Goal: Task Accomplishment & Management: Complete application form

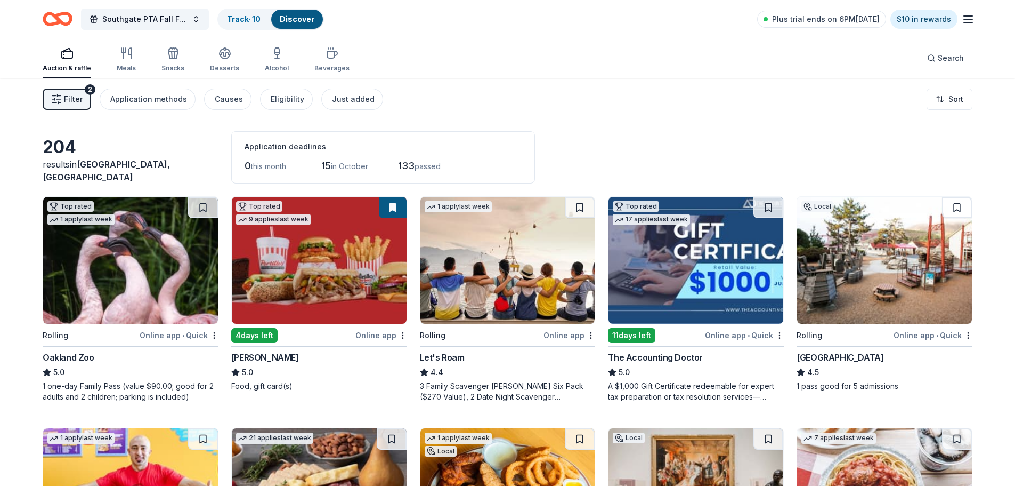
scroll to position [2546, 0]
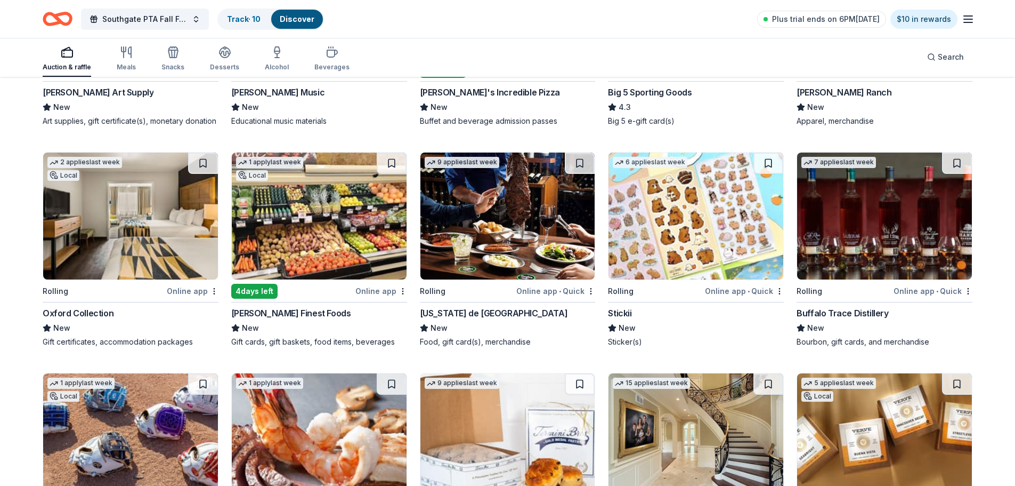
click at [124, 214] on img at bounding box center [130, 215] width 175 height 127
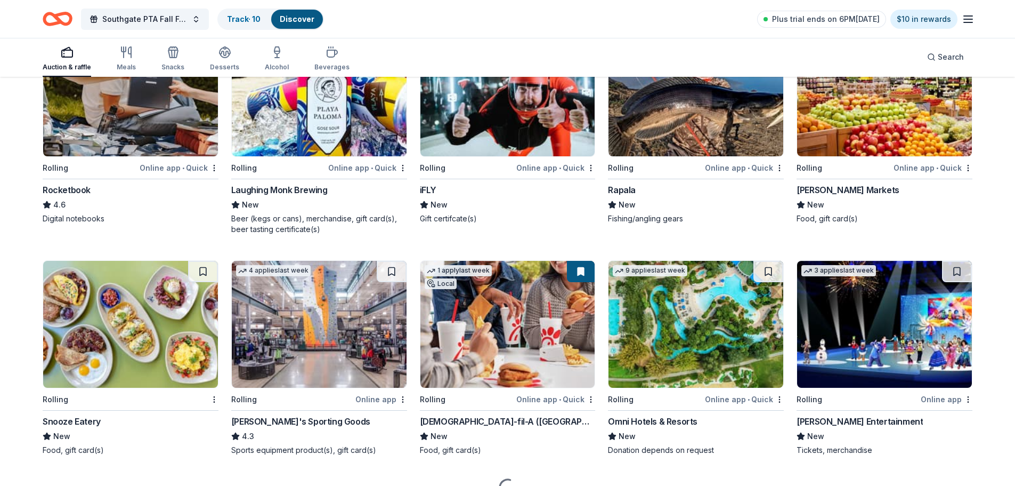
scroll to position [3301, 0]
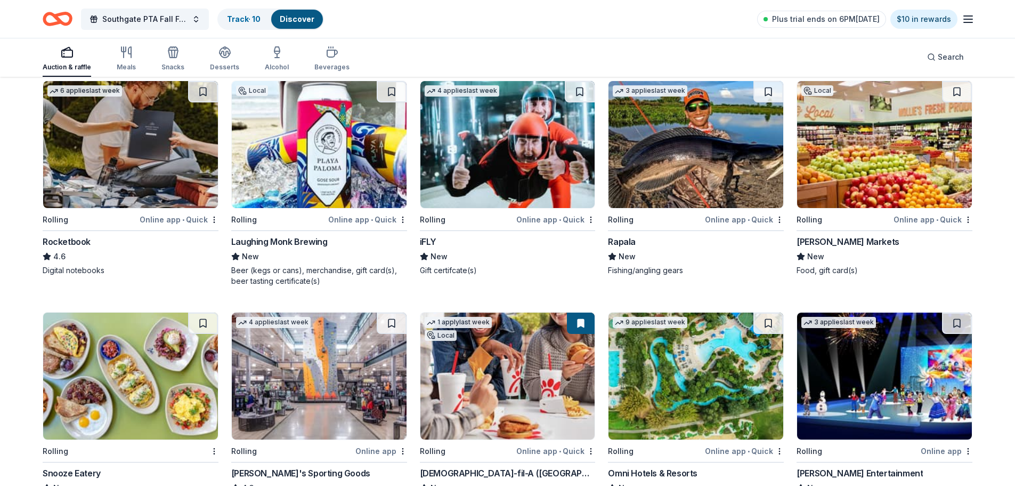
click at [534, 168] on img at bounding box center [508, 144] width 175 height 127
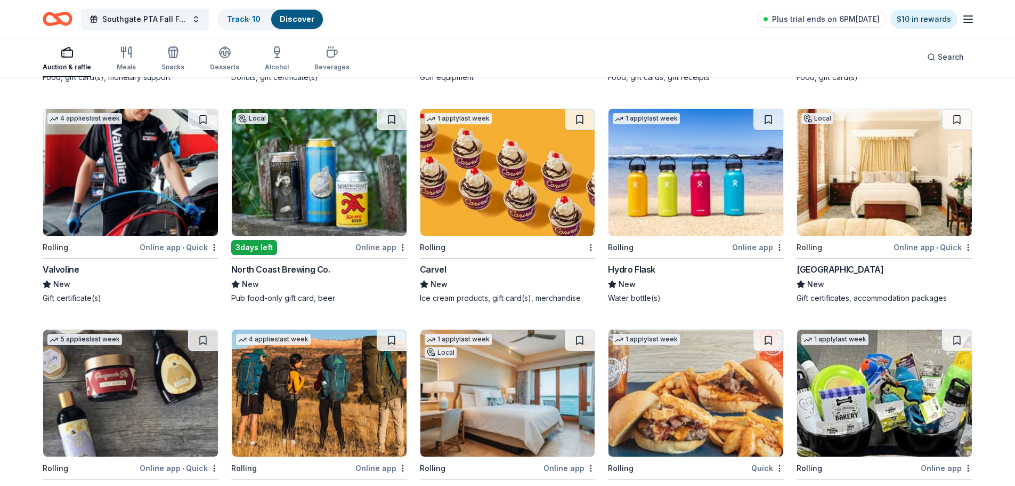
scroll to position [4727, 0]
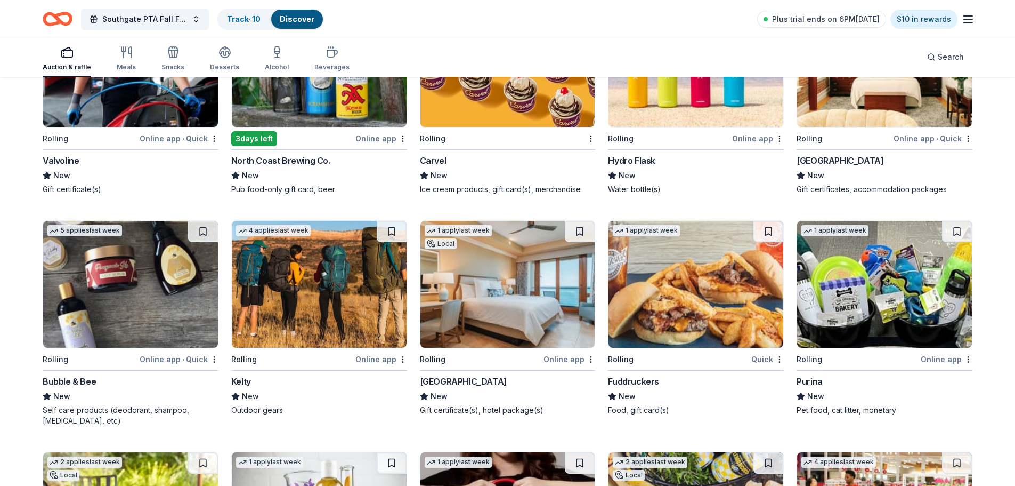
click at [863, 316] on img at bounding box center [884, 284] width 175 height 127
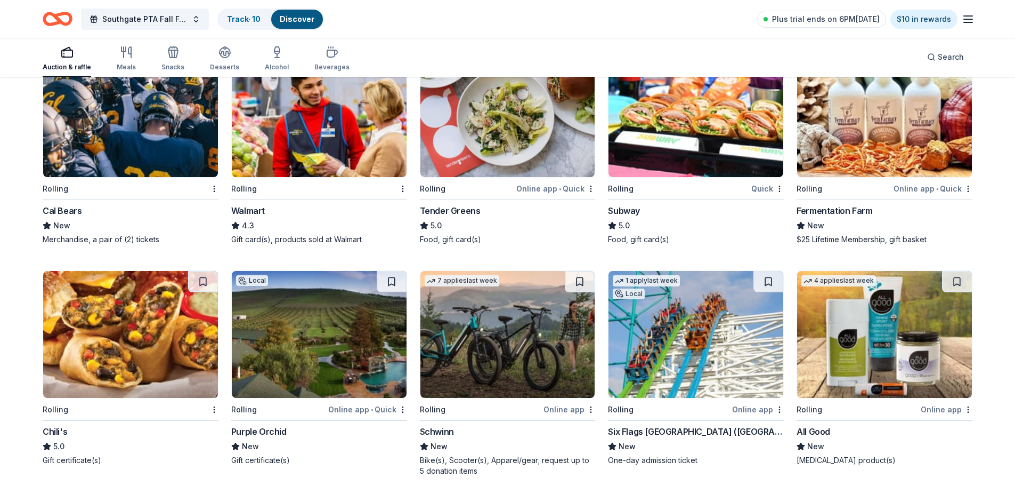
scroll to position [5365, 0]
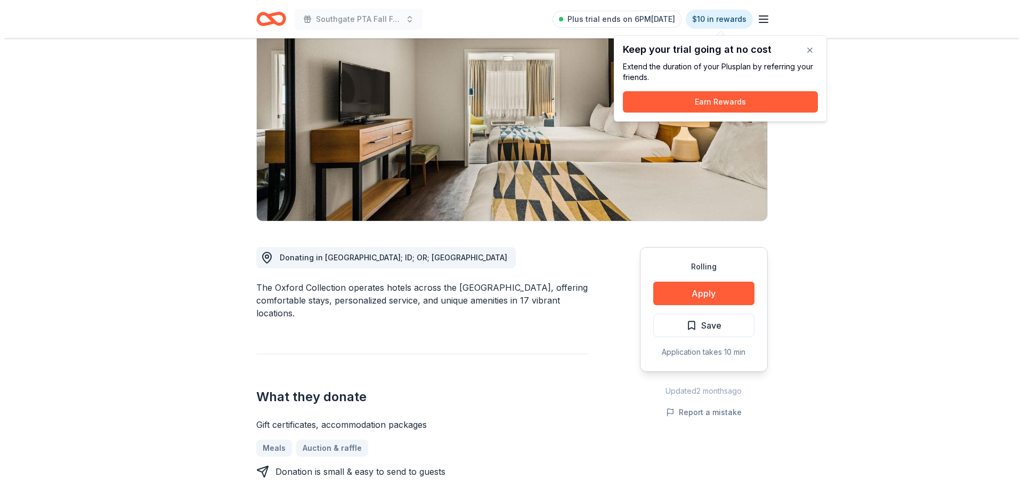
scroll to position [107, 0]
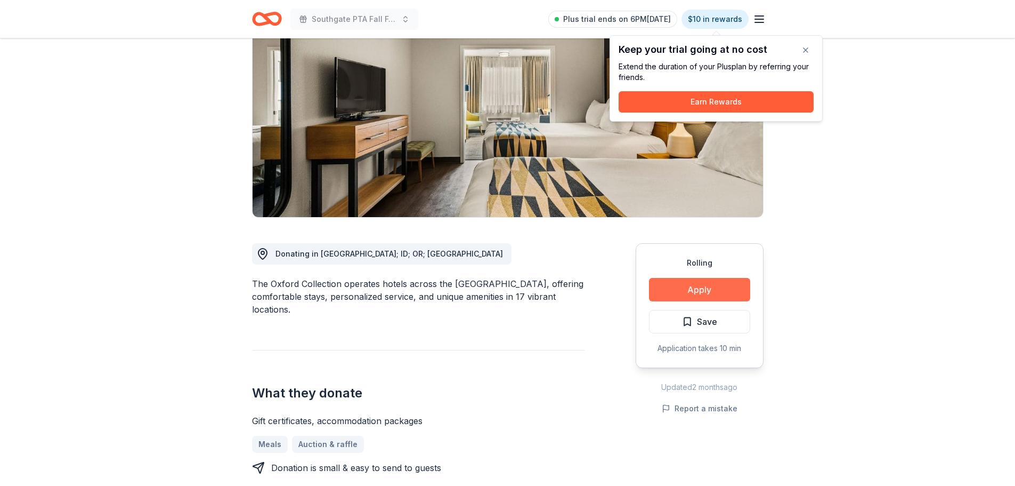
click at [728, 289] on button "Apply" at bounding box center [699, 289] width 101 height 23
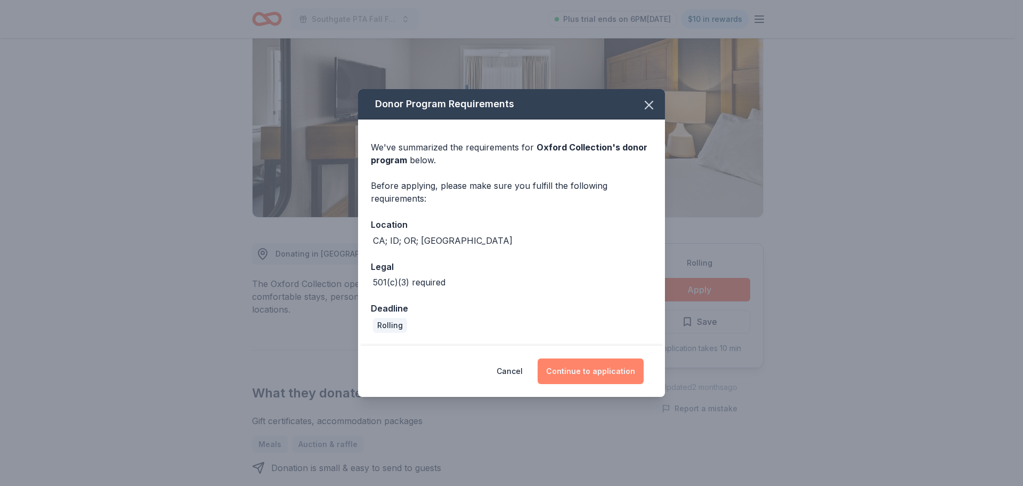
click at [584, 371] on button "Continue to application" at bounding box center [591, 371] width 106 height 26
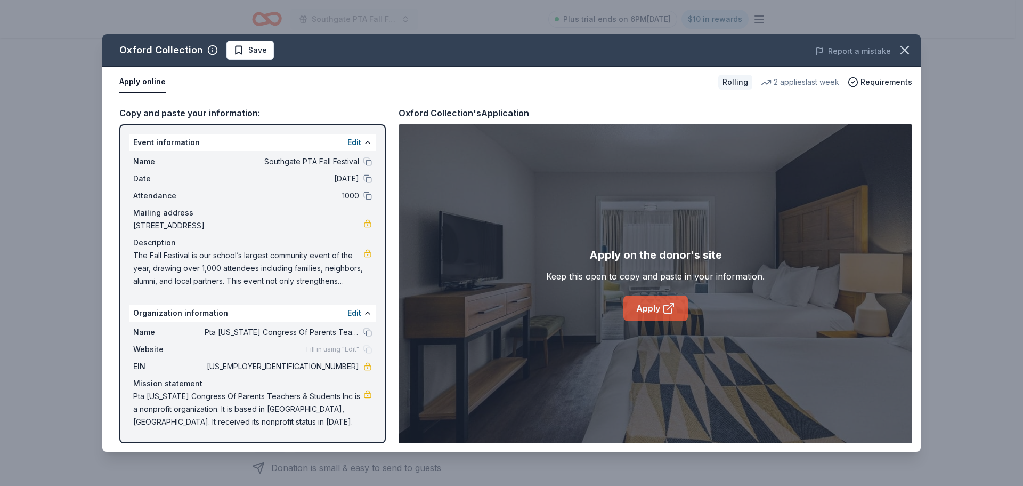
click at [641, 303] on link "Apply" at bounding box center [656, 308] width 64 height 26
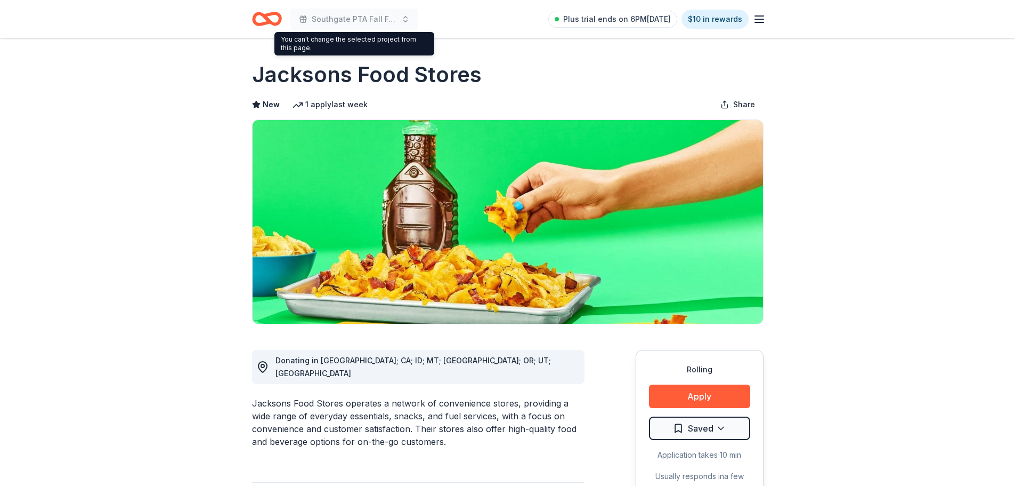
scroll to position [426, 0]
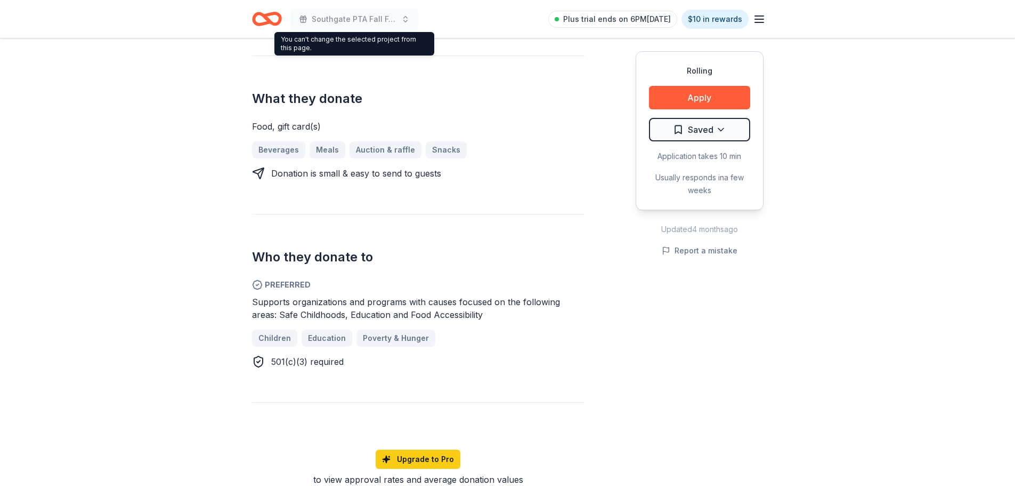
click at [947, 175] on div "Rolling Share Jacksons Food Stores New 1 apply last week Share Donating in AZ; …" at bounding box center [507, 305] width 1015 height 1387
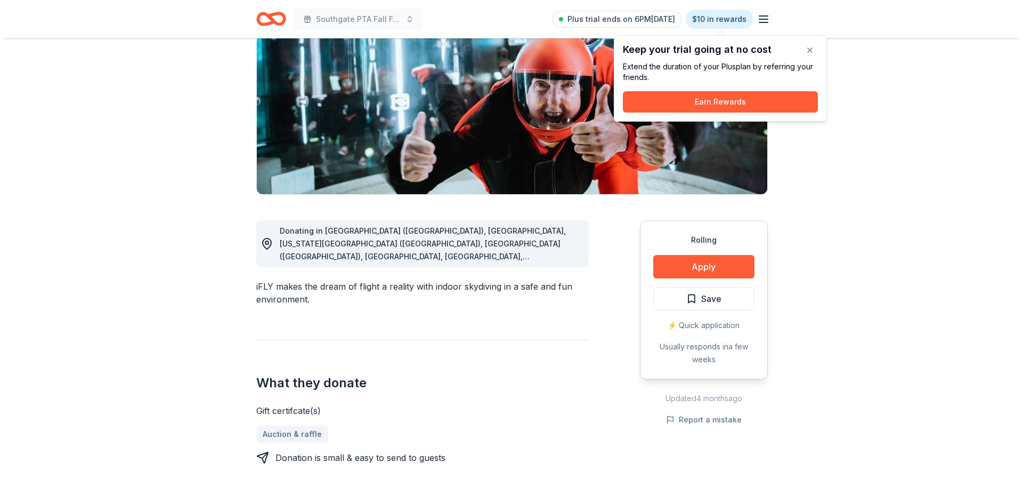
scroll to position [160, 0]
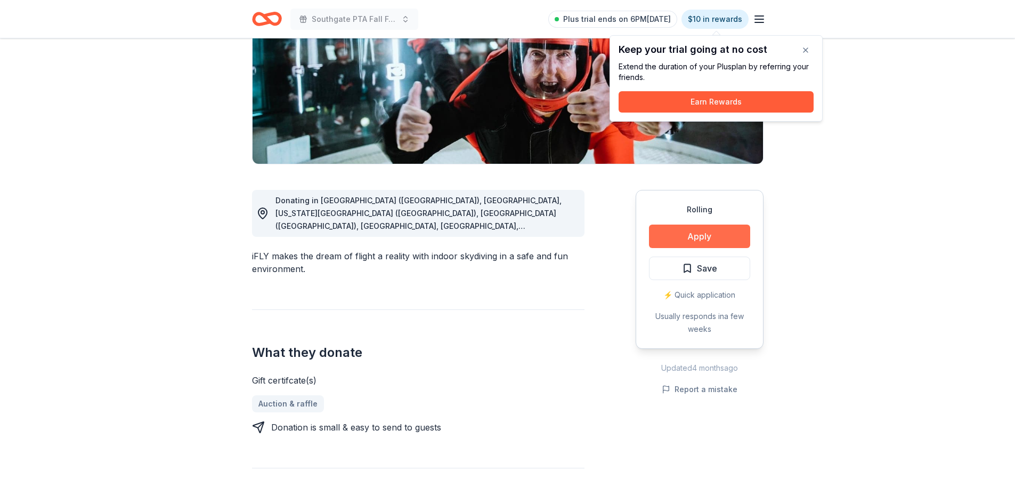
click at [704, 235] on button "Apply" at bounding box center [699, 235] width 101 height 23
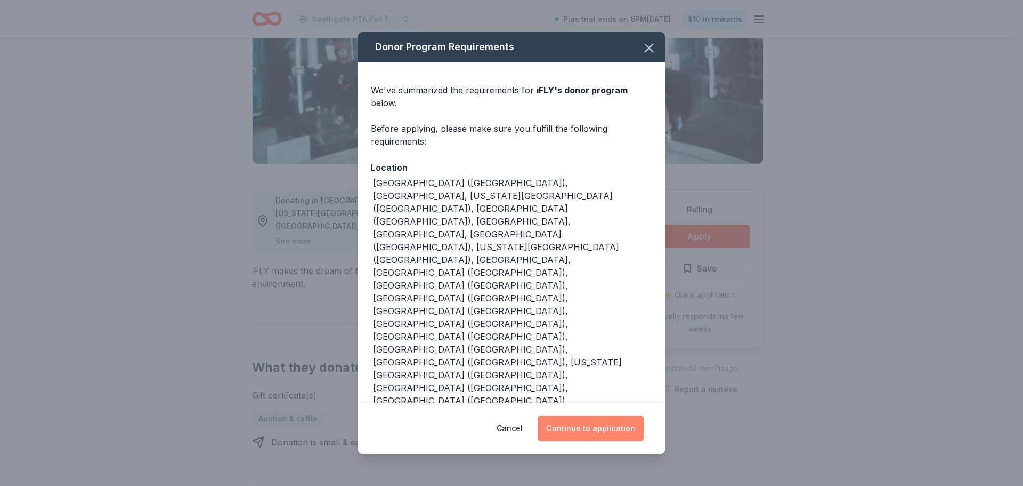
click at [598, 415] on button "Continue to application" at bounding box center [591, 428] width 106 height 26
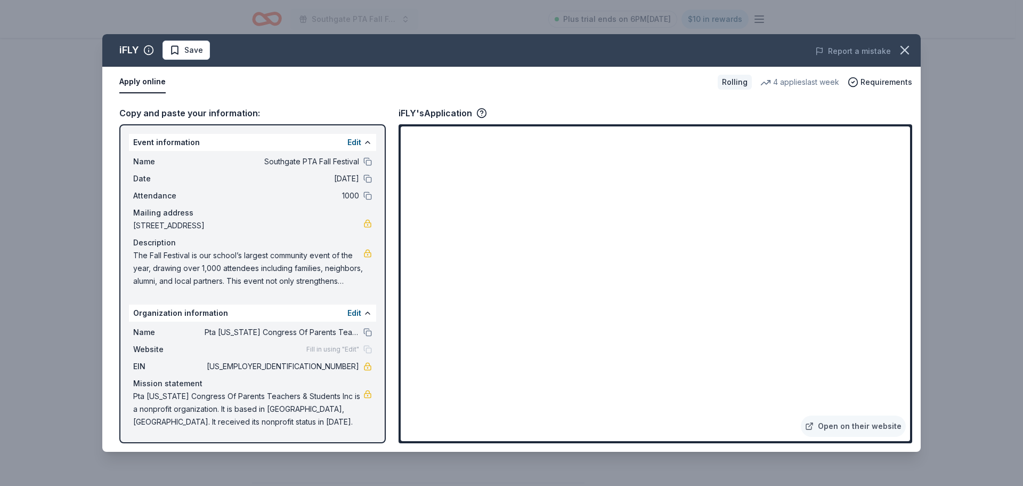
click at [549, 91] on div "Apply online" at bounding box center [414, 82] width 590 height 22
click at [341, 83] on div "Apply online" at bounding box center [414, 82] width 590 height 22
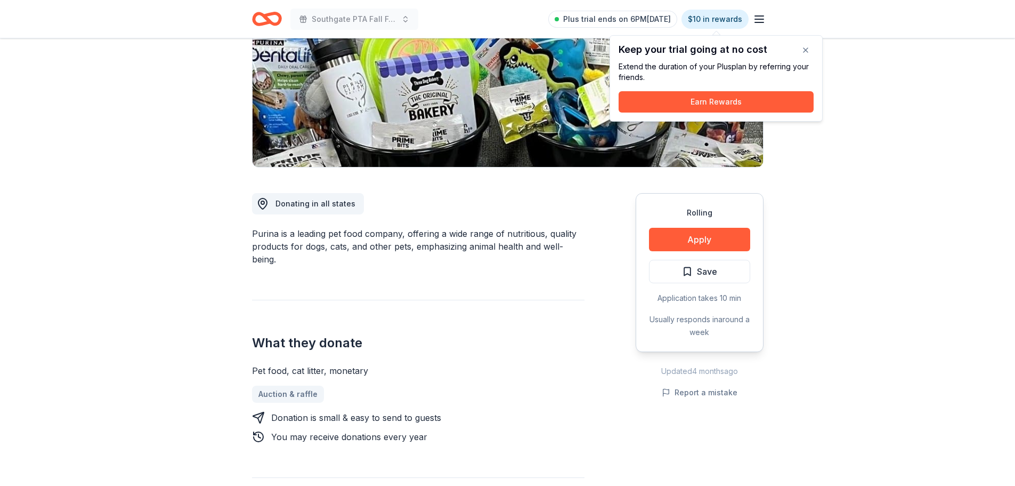
scroll to position [160, 0]
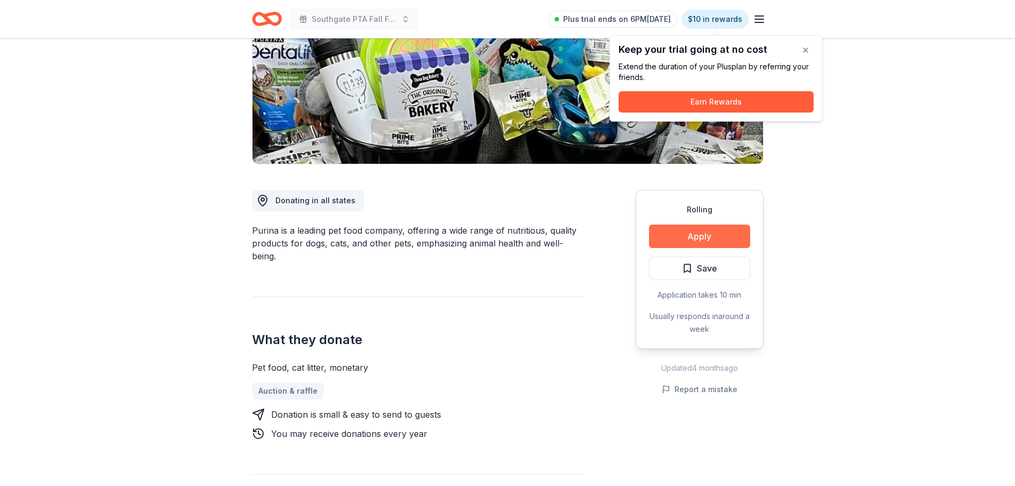
click at [687, 228] on button "Apply" at bounding box center [699, 235] width 101 height 23
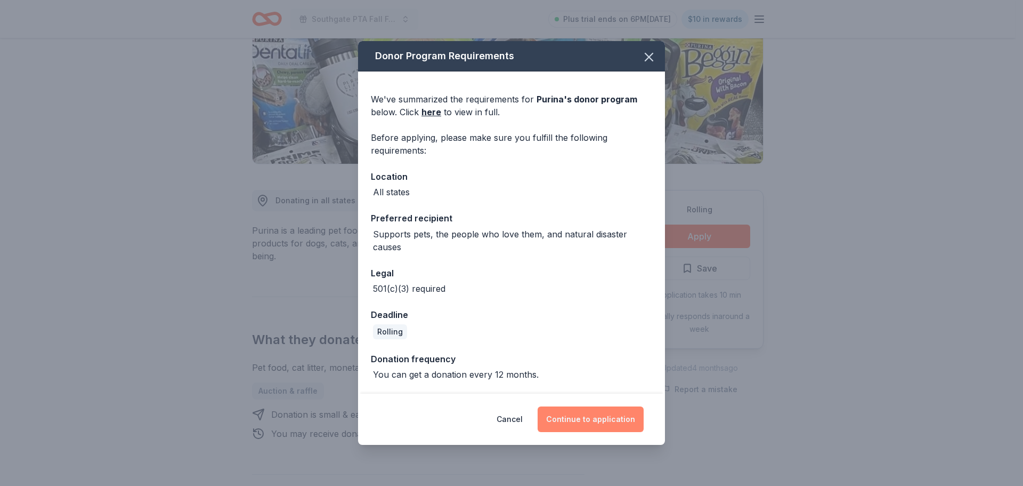
click at [608, 421] on button "Continue to application" at bounding box center [591, 419] width 106 height 26
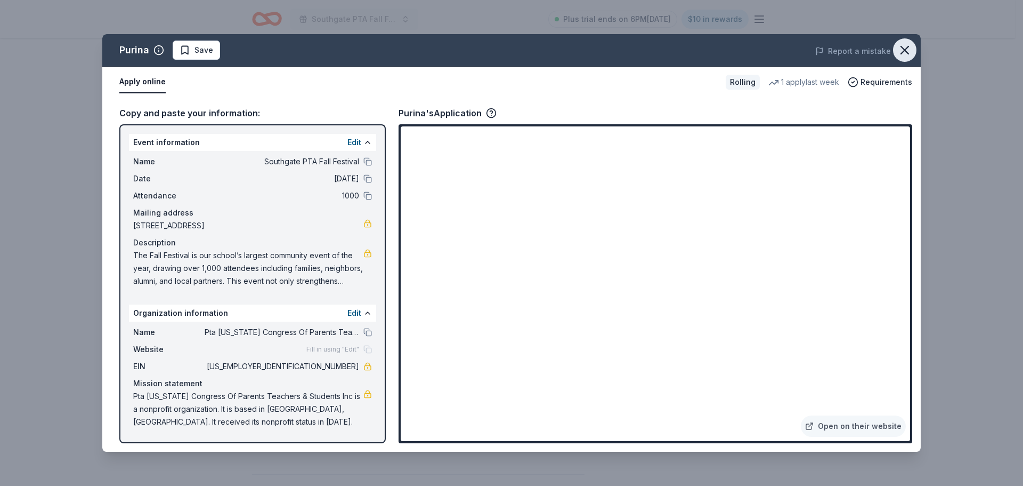
click at [909, 47] on icon "button" at bounding box center [904, 49] width 7 height 7
